Goal: Complete application form: Complete application form

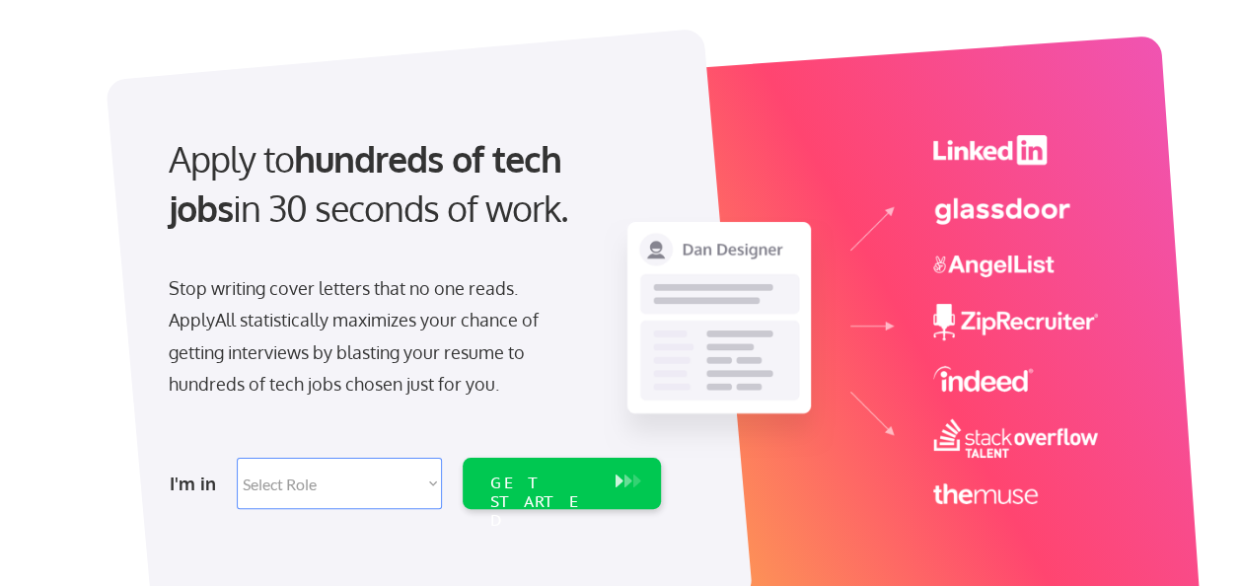
scroll to position [296, 0]
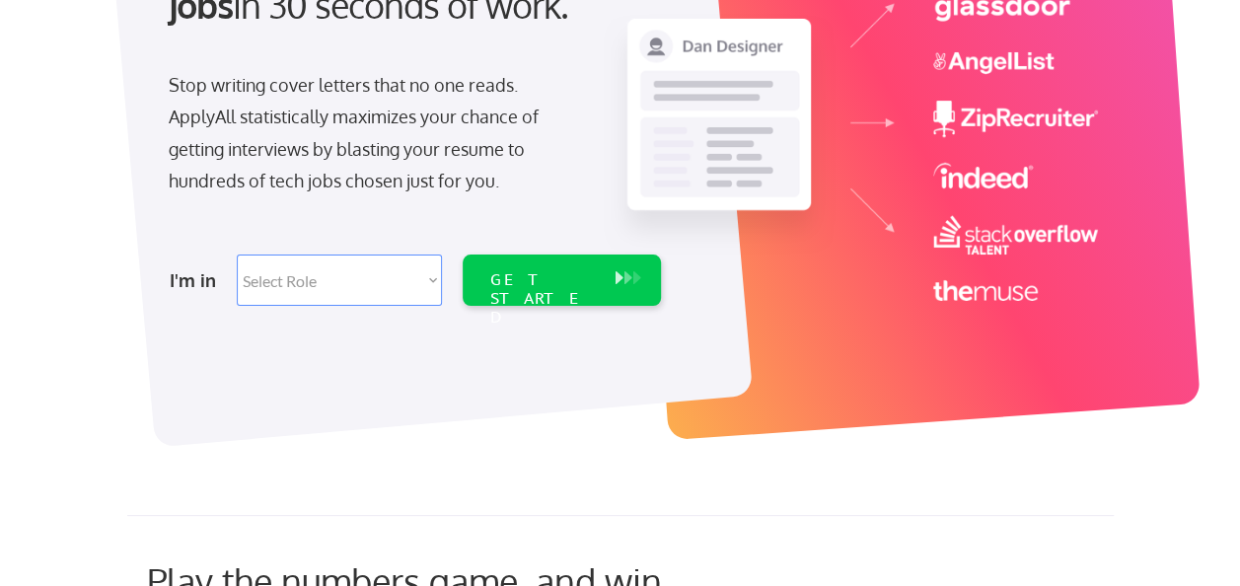
click at [432, 276] on select "Select Role Software Engineering Product Management Customer Success Sales UI/U…" at bounding box center [339, 280] width 205 height 51
select select ""data_science___analytics""
click at [237, 255] on select "Select Role Software Engineering Product Management Customer Success Sales UI/U…" at bounding box center [339, 280] width 205 height 51
select select ""data_science___analytics""
click at [432, 280] on select "Select Role Software Engineering Product Management Customer Success Sales UI/U…" at bounding box center [339, 280] width 205 height 51
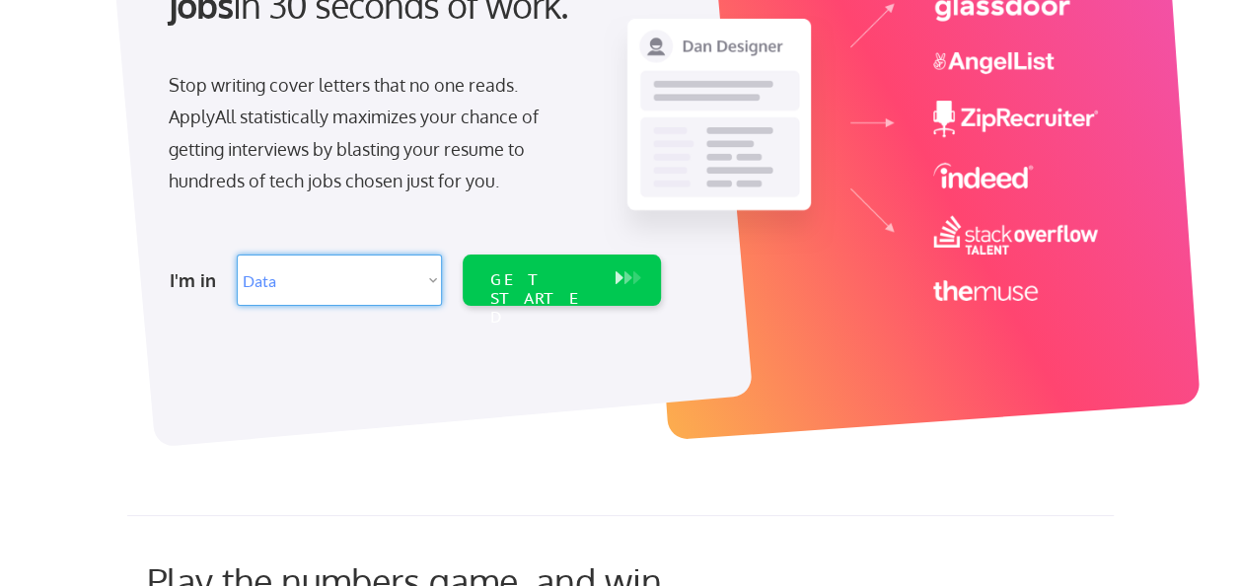
click at [432, 280] on select "Select Role Software Engineering Product Management Customer Success Sales UI/U…" at bounding box center [339, 280] width 205 height 51
click at [532, 282] on div "GET STARTED" at bounding box center [543, 298] width 106 height 57
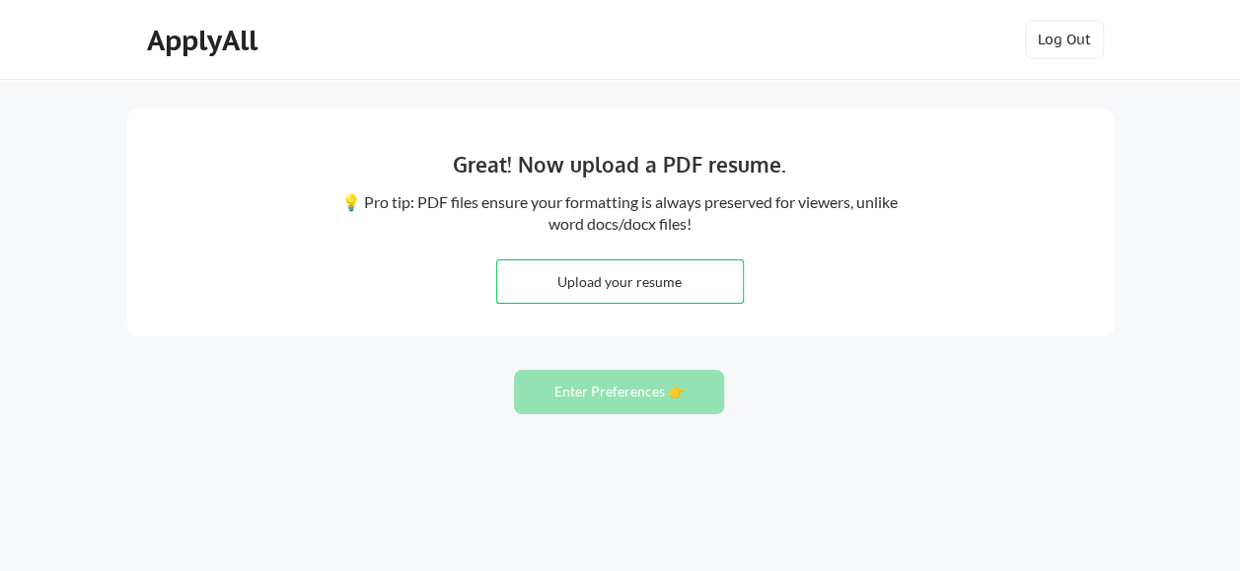
click at [621, 277] on input "file" at bounding box center [620, 282] width 246 height 42
type input "C:\fakepath\Vincent_DiScala_Resume_9.9.25......docx"
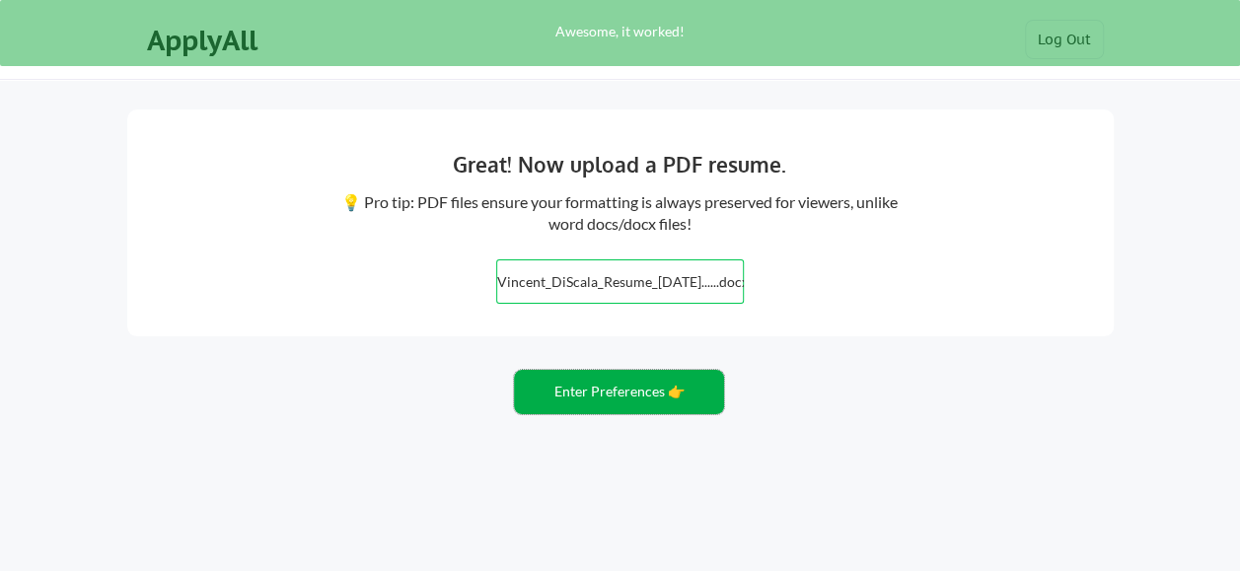
click at [623, 381] on button "Enter Preferences 👉" at bounding box center [619, 392] width 210 height 44
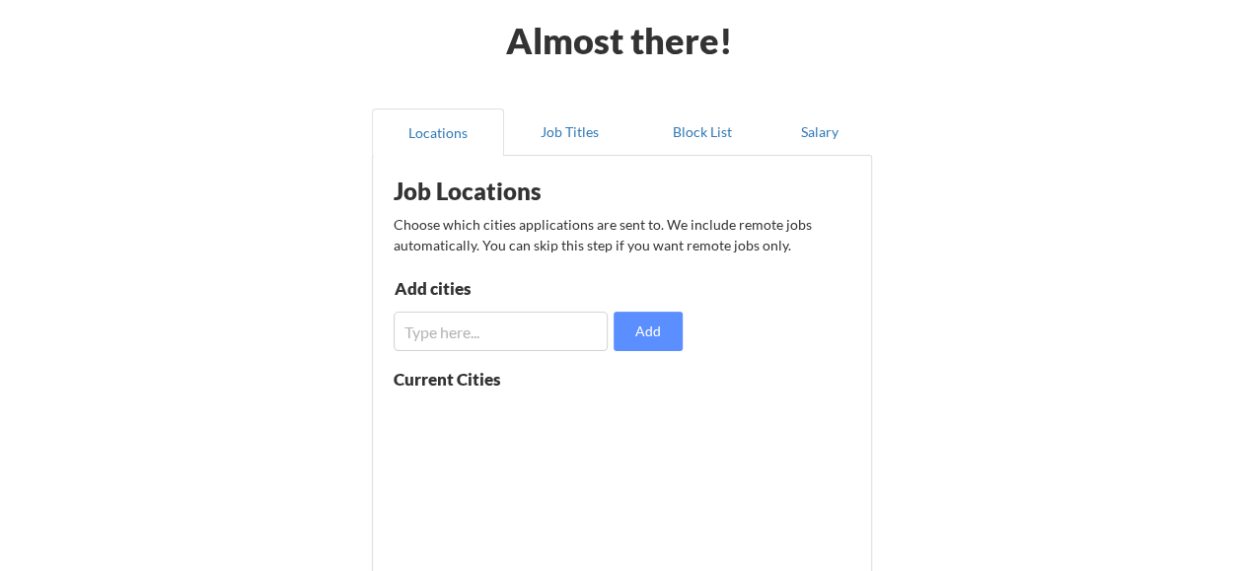
scroll to position [197, 0]
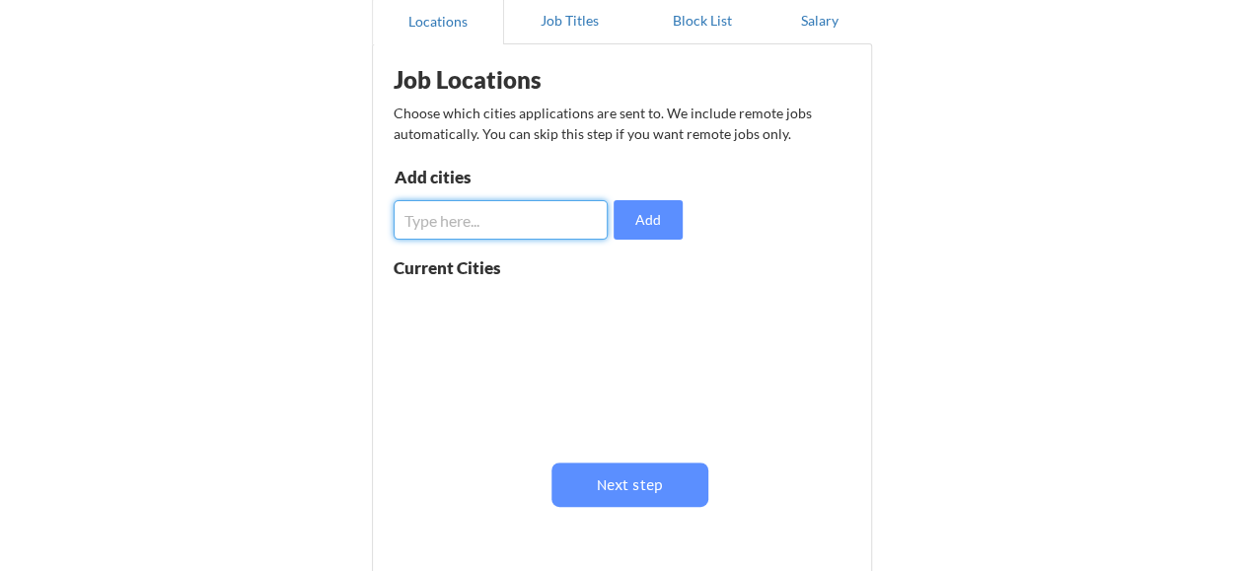
click at [485, 222] on input "input" at bounding box center [501, 219] width 215 height 39
type input "new jersey"
click at [649, 214] on button "Add" at bounding box center [648, 219] width 69 height 39
click at [485, 221] on input "input" at bounding box center [501, 219] width 215 height 39
type input "new york city"
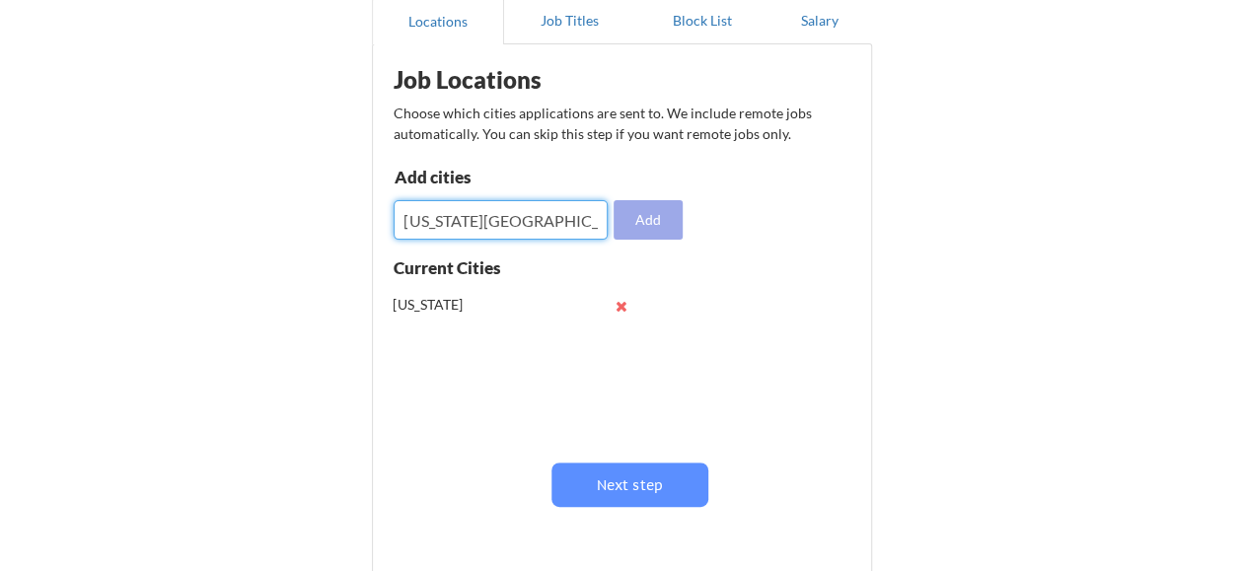
click at [649, 210] on button "Add" at bounding box center [648, 219] width 69 height 39
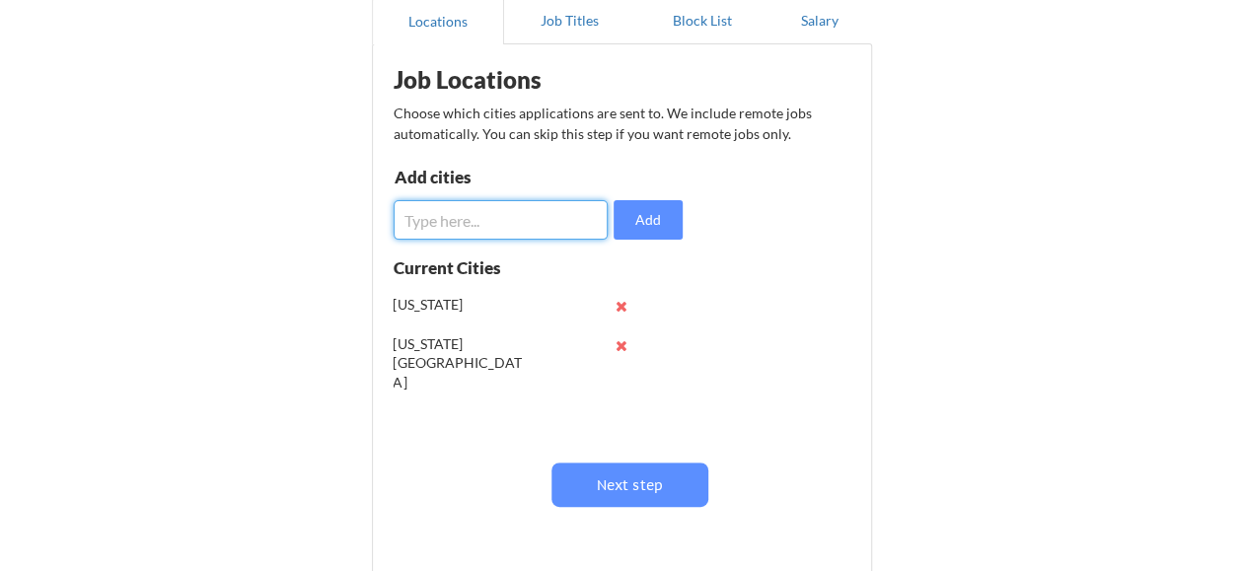
click at [507, 217] on input "input" at bounding box center [501, 219] width 215 height 39
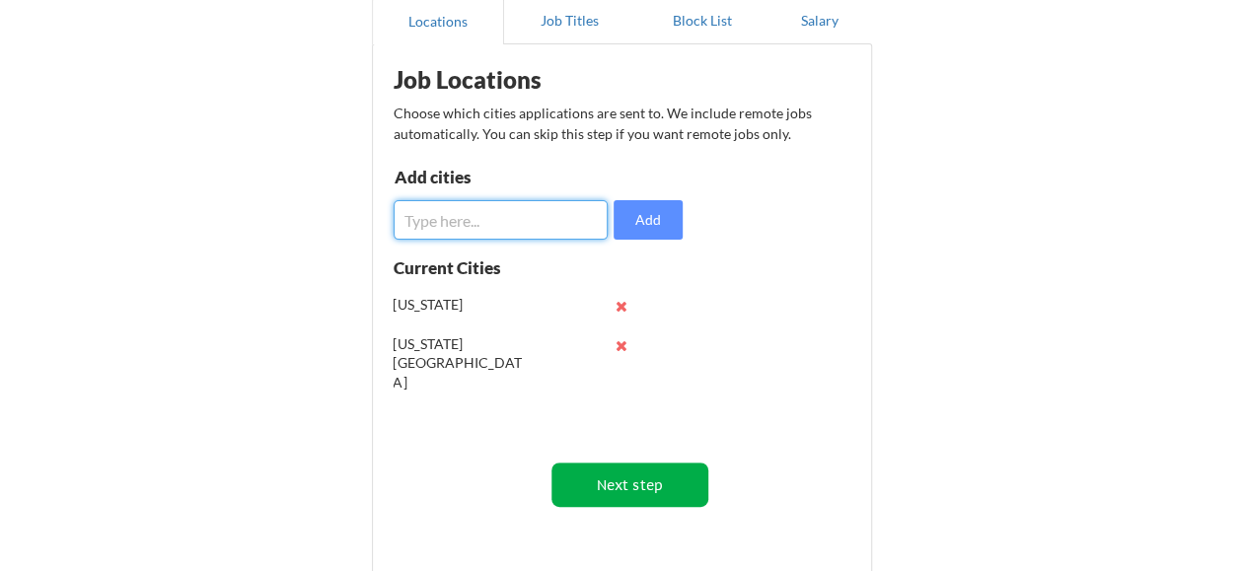
click at [653, 484] on button "Next step" at bounding box center [630, 485] width 157 height 44
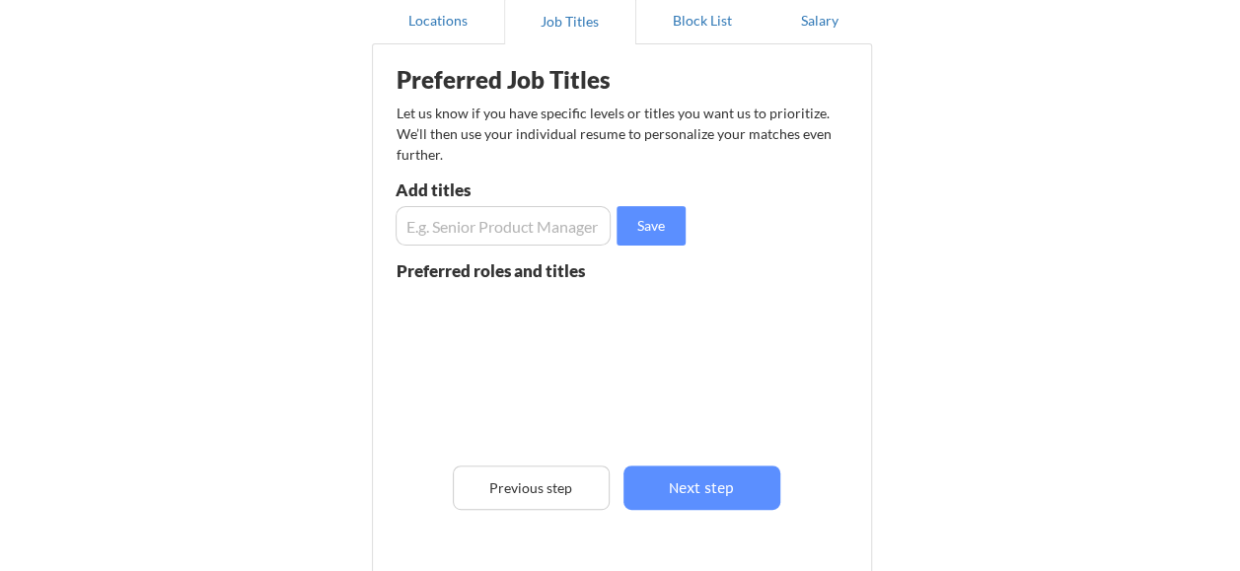
click at [455, 223] on input "input" at bounding box center [504, 225] width 216 height 39
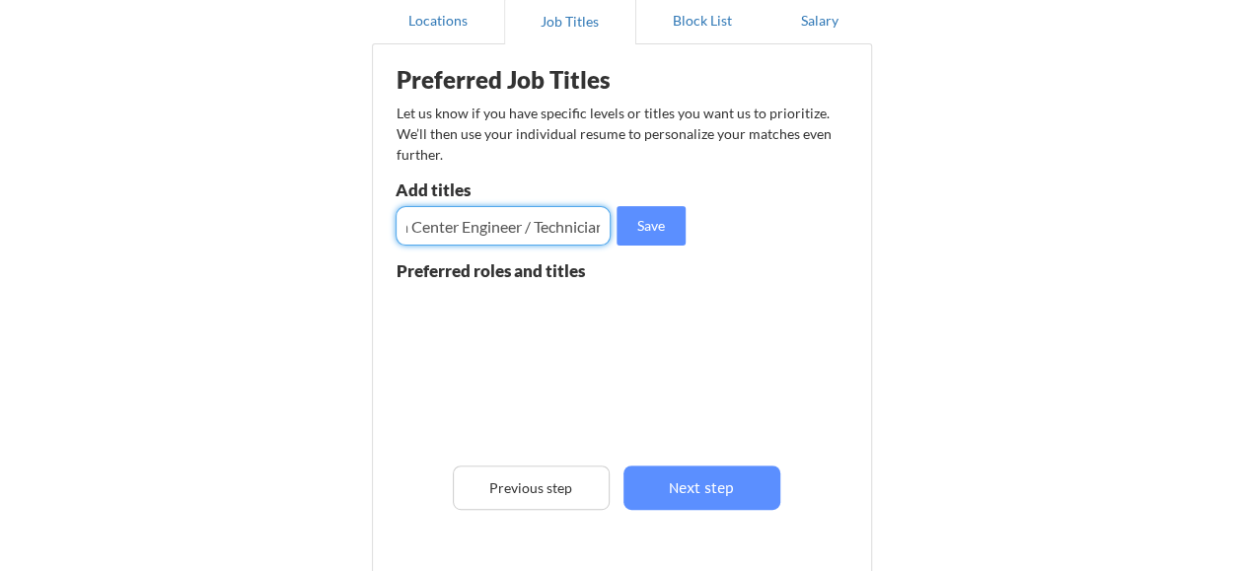
scroll to position [0, 39]
type input "Data Center Engineer / Technician"
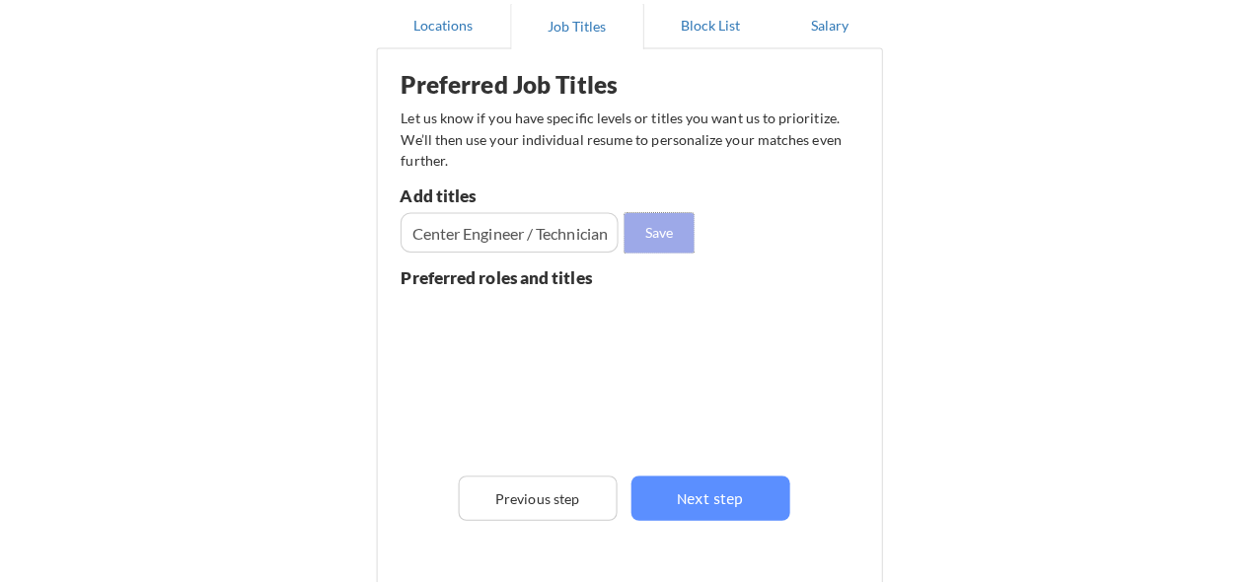
scroll to position [0, 0]
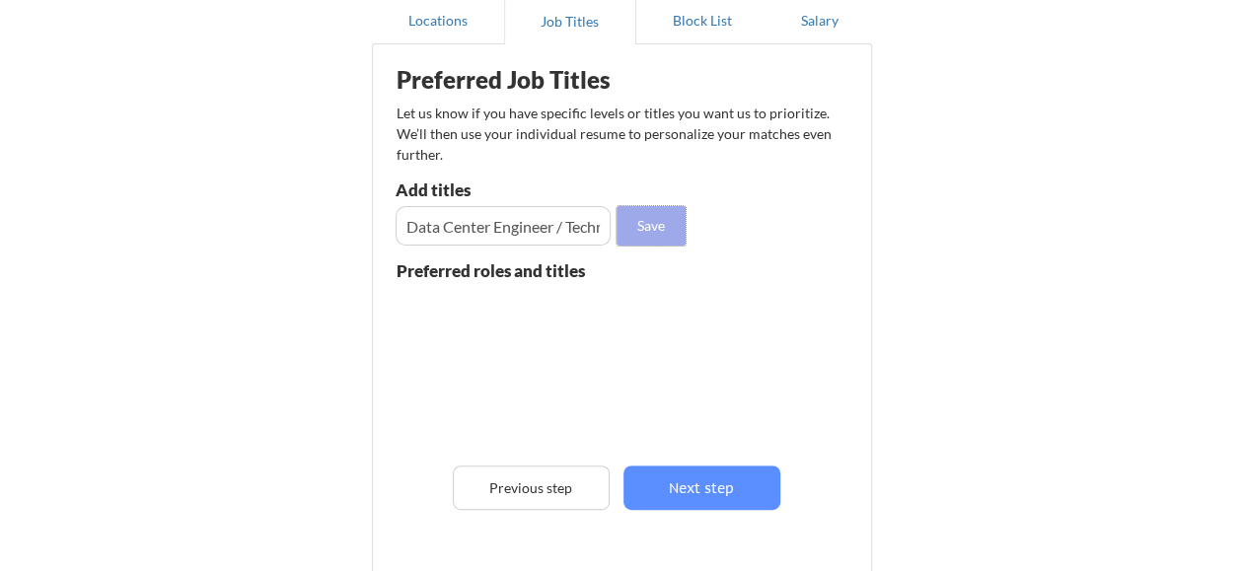
click at [659, 219] on button "Save" at bounding box center [651, 225] width 69 height 39
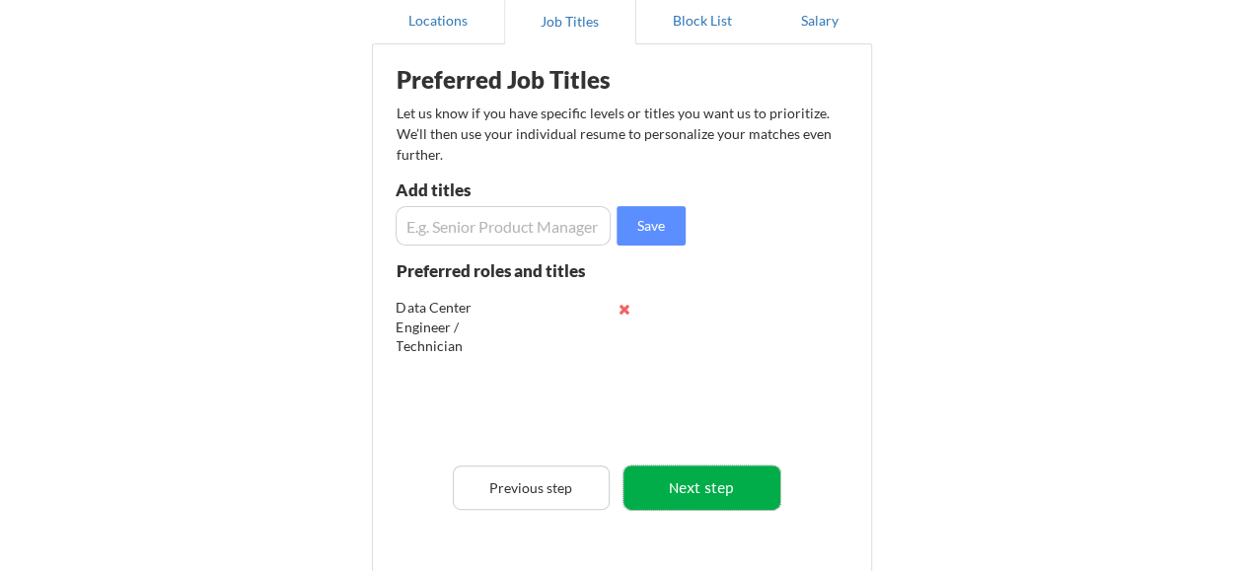
click at [707, 481] on button "Next step" at bounding box center [702, 488] width 157 height 44
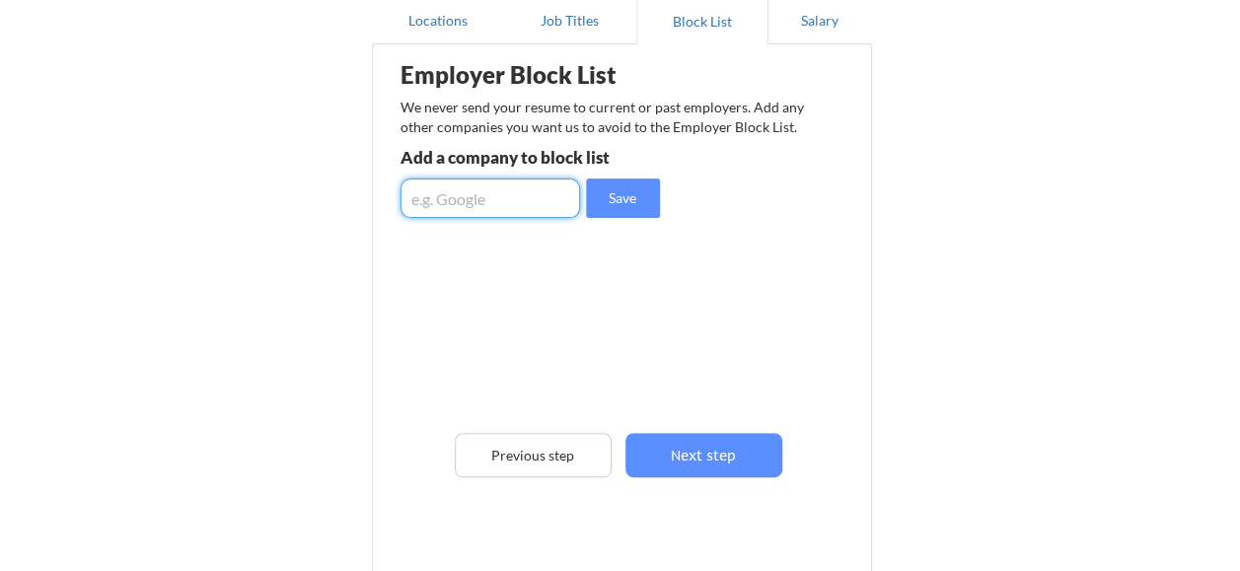
click at [458, 193] on input "input" at bounding box center [491, 198] width 180 height 39
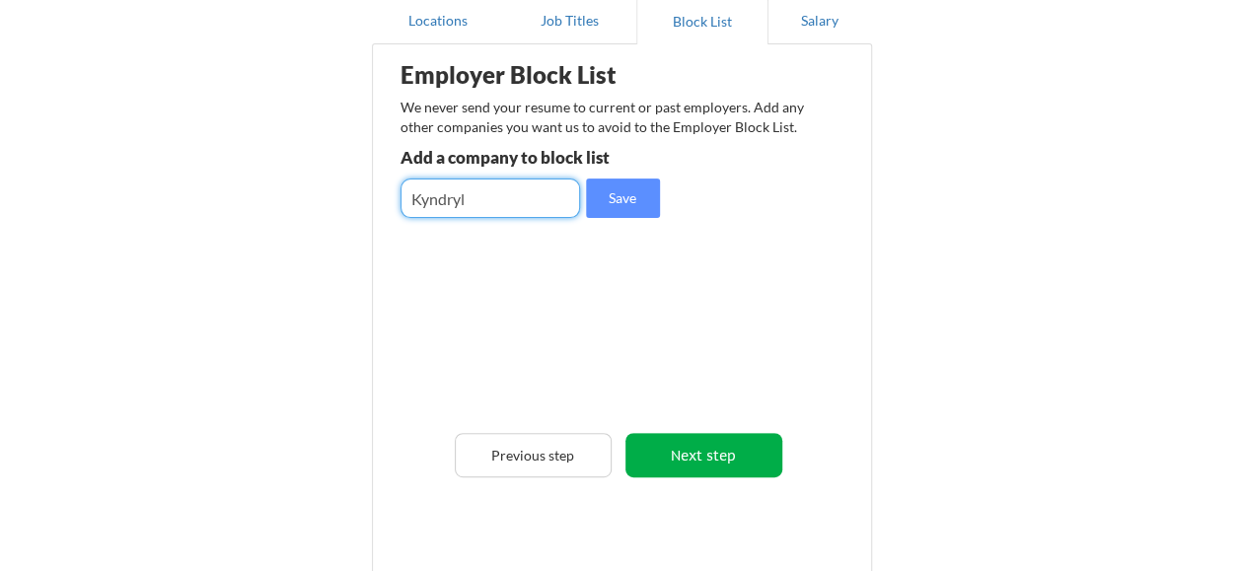
type input "Kyndryl"
click at [686, 463] on button "Next step" at bounding box center [704, 455] width 157 height 44
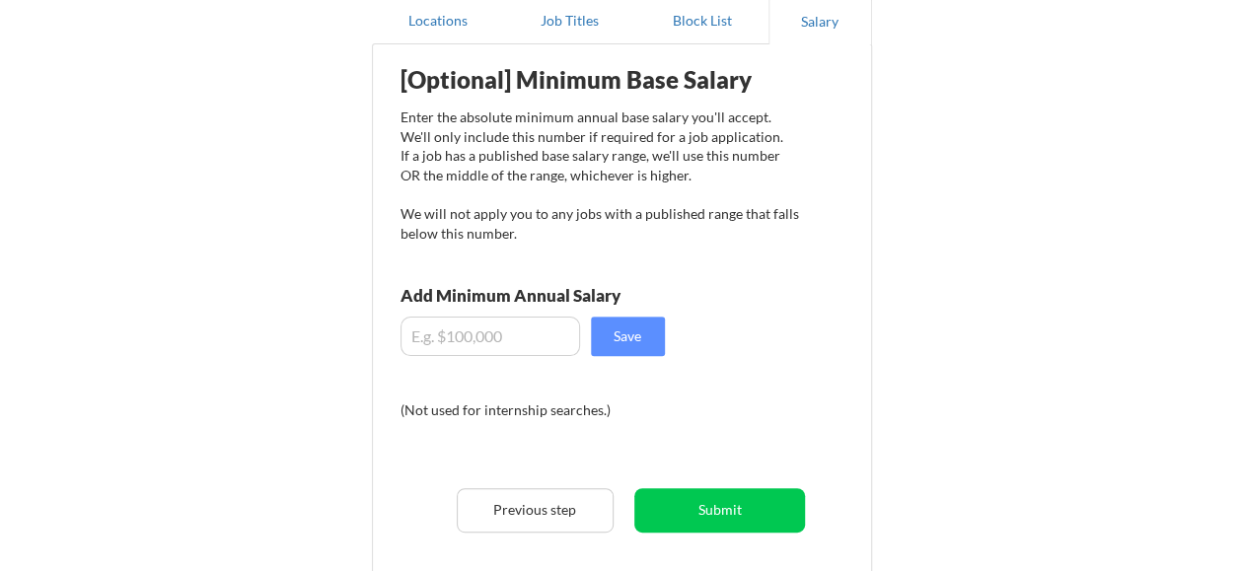
click at [478, 323] on input "input" at bounding box center [491, 336] width 180 height 39
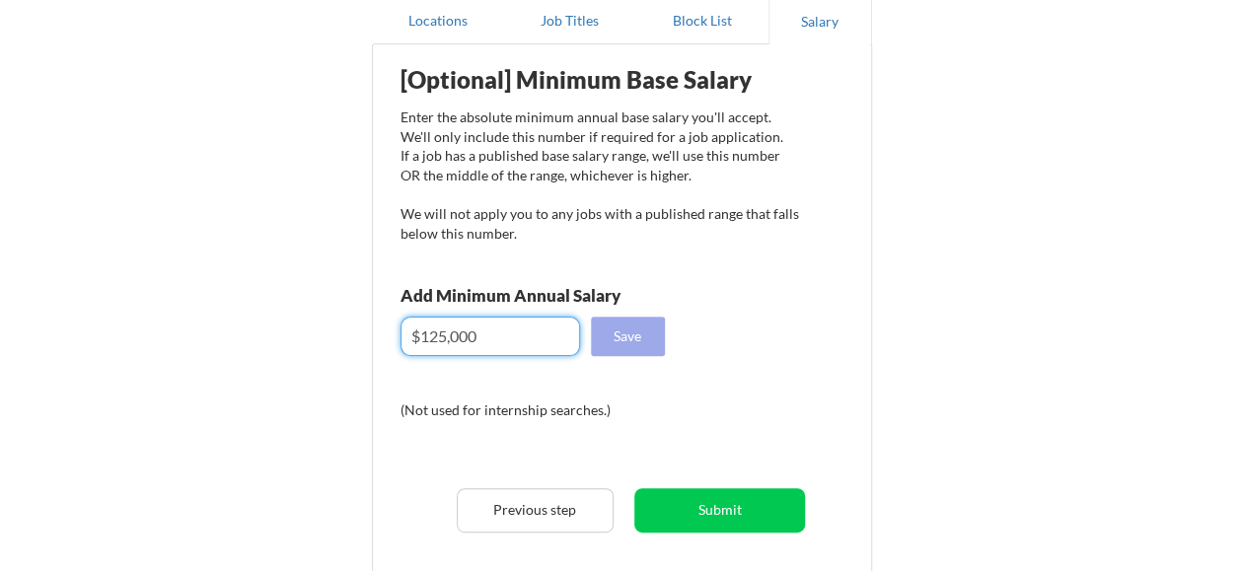
type input "$125,000"
click at [628, 330] on button "Save" at bounding box center [628, 336] width 74 height 39
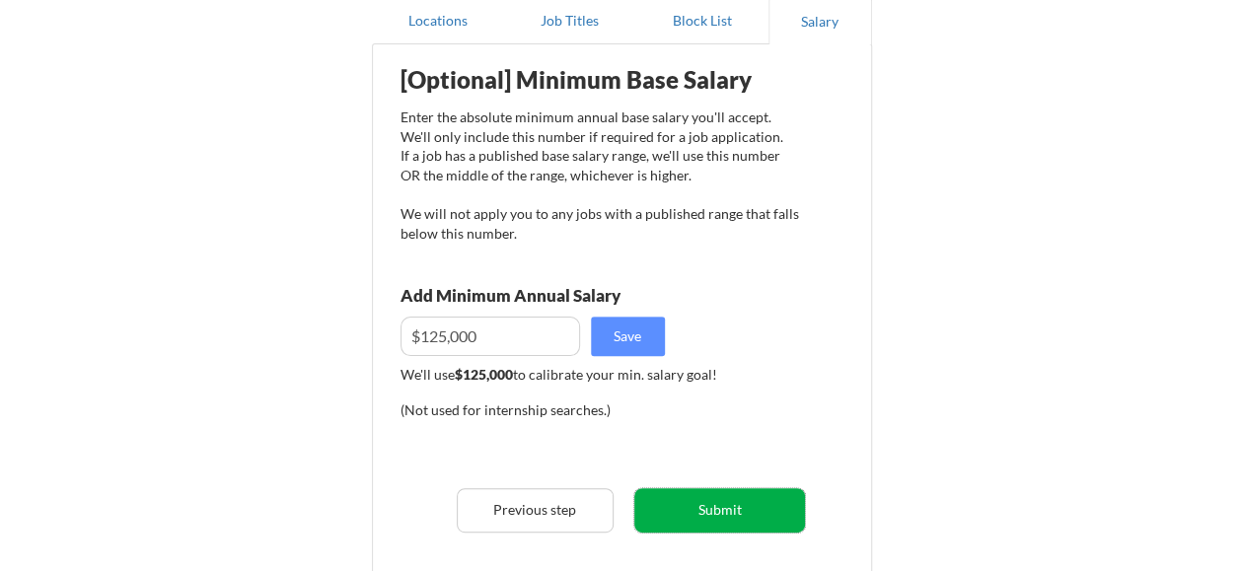
click at [742, 501] on button "Submit" at bounding box center [719, 510] width 171 height 44
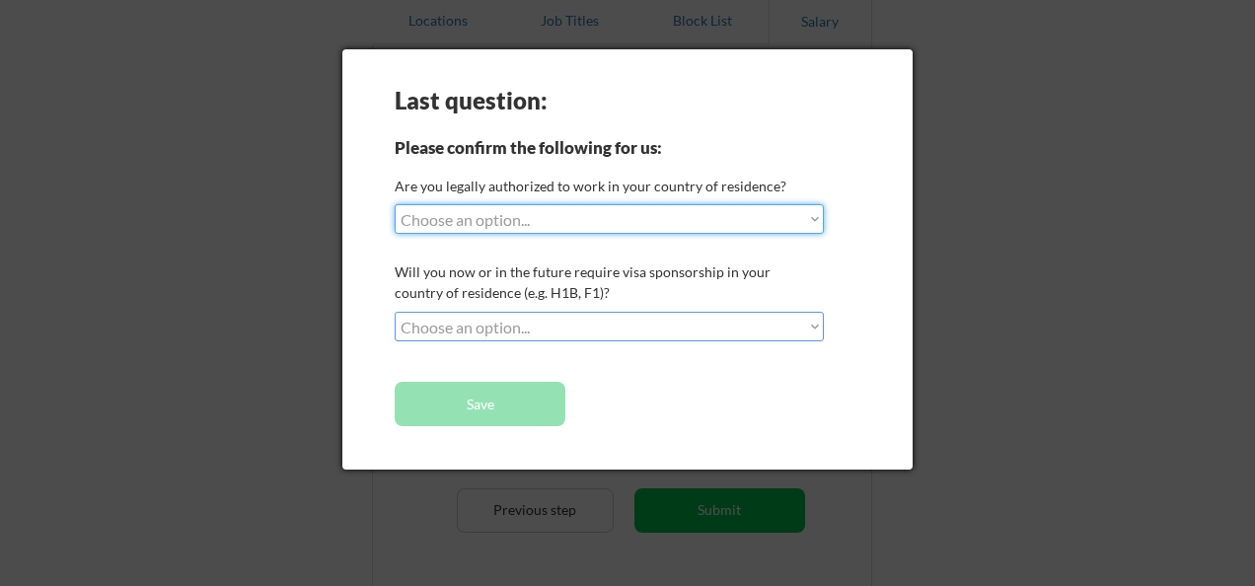
click at [561, 215] on select "Choose an option... Yes, I am a US Citizen Yes, I am a Canadian Citizen Yes, I …" at bounding box center [609, 219] width 429 height 30
select select ""yes__i_am_a_us_citizen""
click at [395, 204] on select "Choose an option... Yes, I am a US Citizen Yes, I am a Canadian Citizen Yes, I …" at bounding box center [609, 219] width 429 height 30
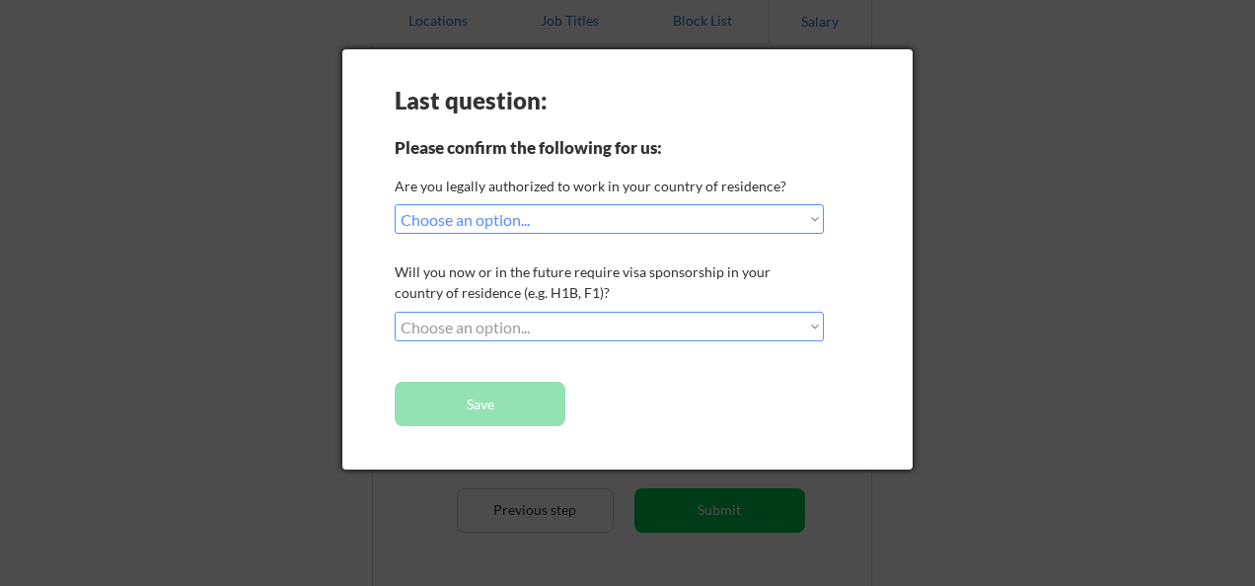
click at [493, 320] on select "Choose an option... No, I will not need sponsorship Yes, I will need sponsorship" at bounding box center [609, 327] width 429 height 30
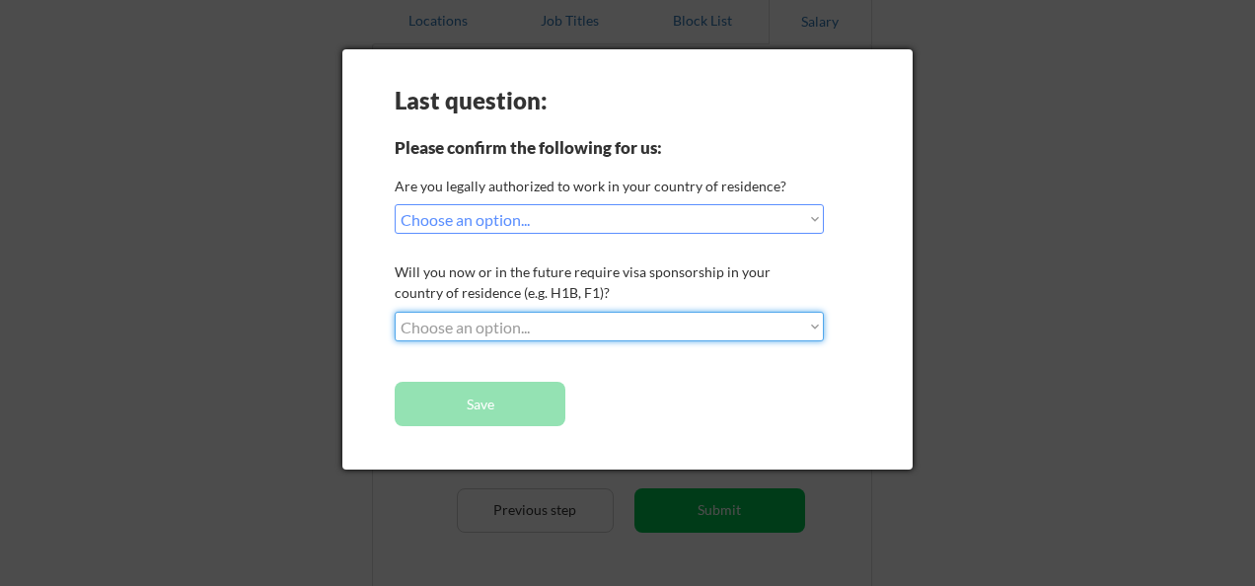
select select ""no__i_will_not_need_sponsorship""
click at [395, 312] on select "Choose an option... No, I will not need sponsorship Yes, I will need sponsorship" at bounding box center [609, 327] width 429 height 30
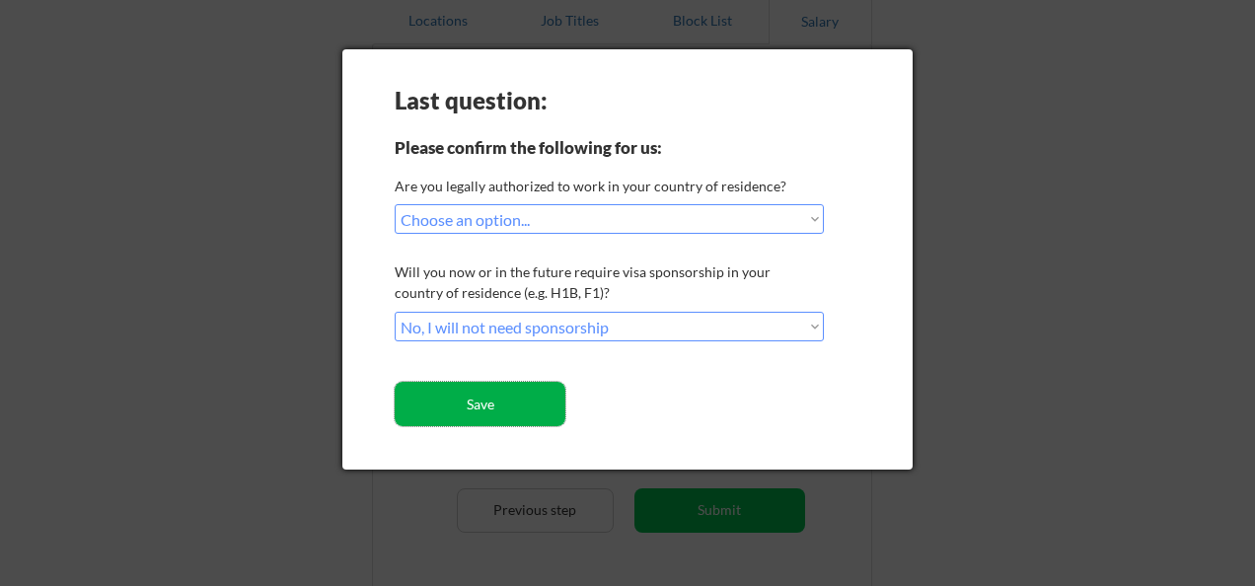
click at [472, 395] on button "Save" at bounding box center [480, 404] width 171 height 44
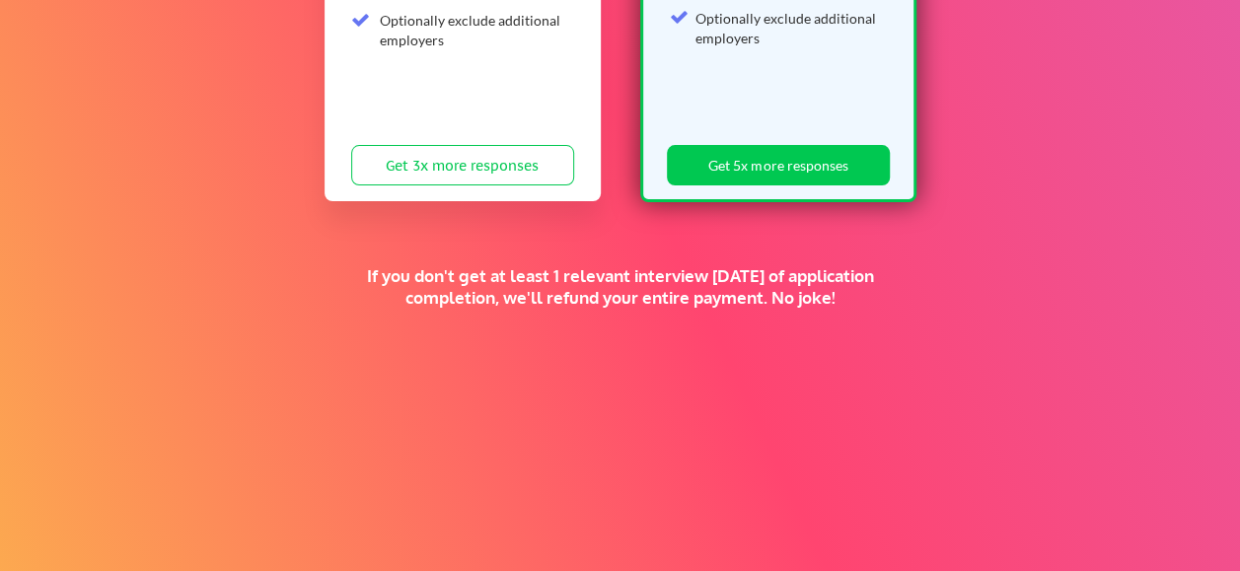
scroll to position [197, 0]
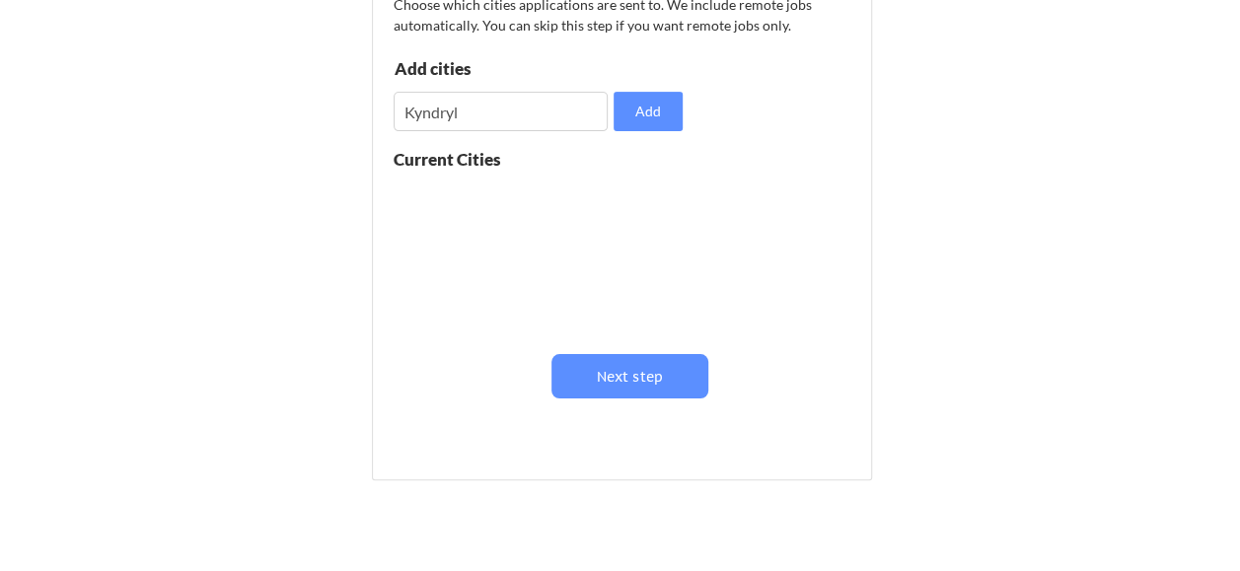
scroll to position [197, 0]
